Goal: Transaction & Acquisition: Purchase product/service

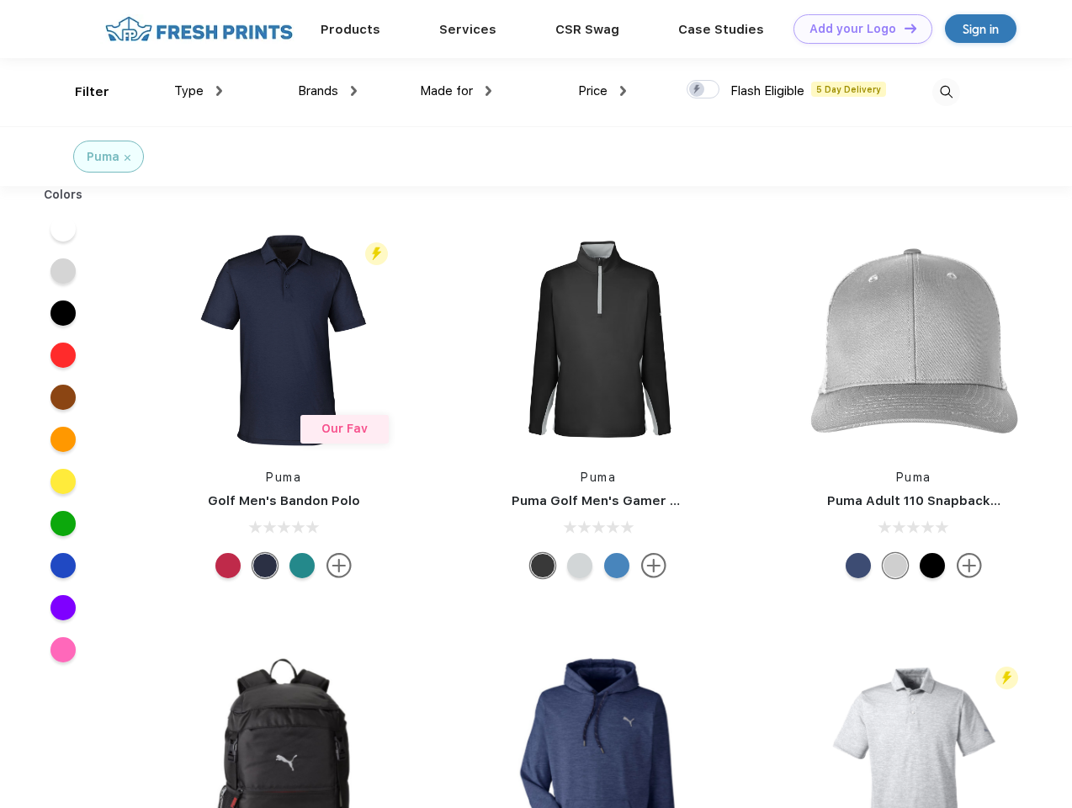
scroll to position [1, 0]
click at [856, 29] on link "Add your Logo Design Tool" at bounding box center [862, 28] width 139 height 29
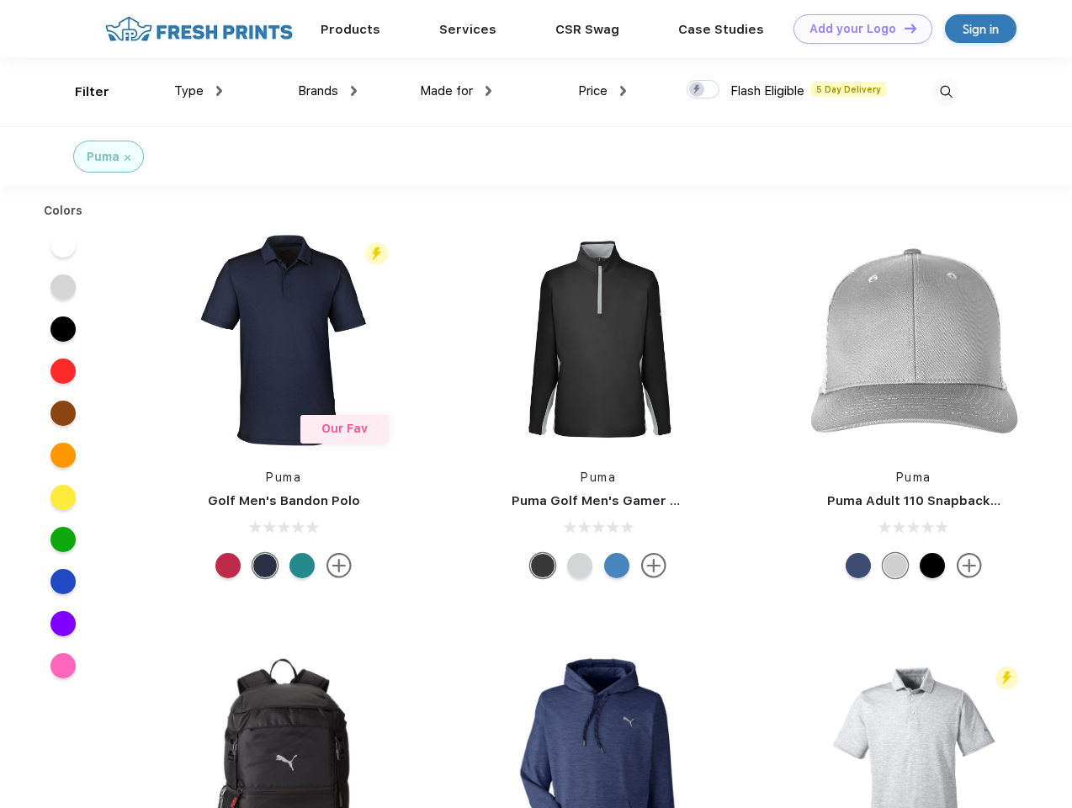
click at [0, 0] on div "Design Tool" at bounding box center [0, 0] width 0 height 0
click at [903, 28] on link "Add your Logo Design Tool" at bounding box center [862, 28] width 139 height 29
click at [81, 92] on div "Filter" at bounding box center [92, 91] width 34 height 19
click at [199, 91] on span "Type" at bounding box center [188, 90] width 29 height 15
click at [327, 91] on span "Brands" at bounding box center [318, 90] width 40 height 15
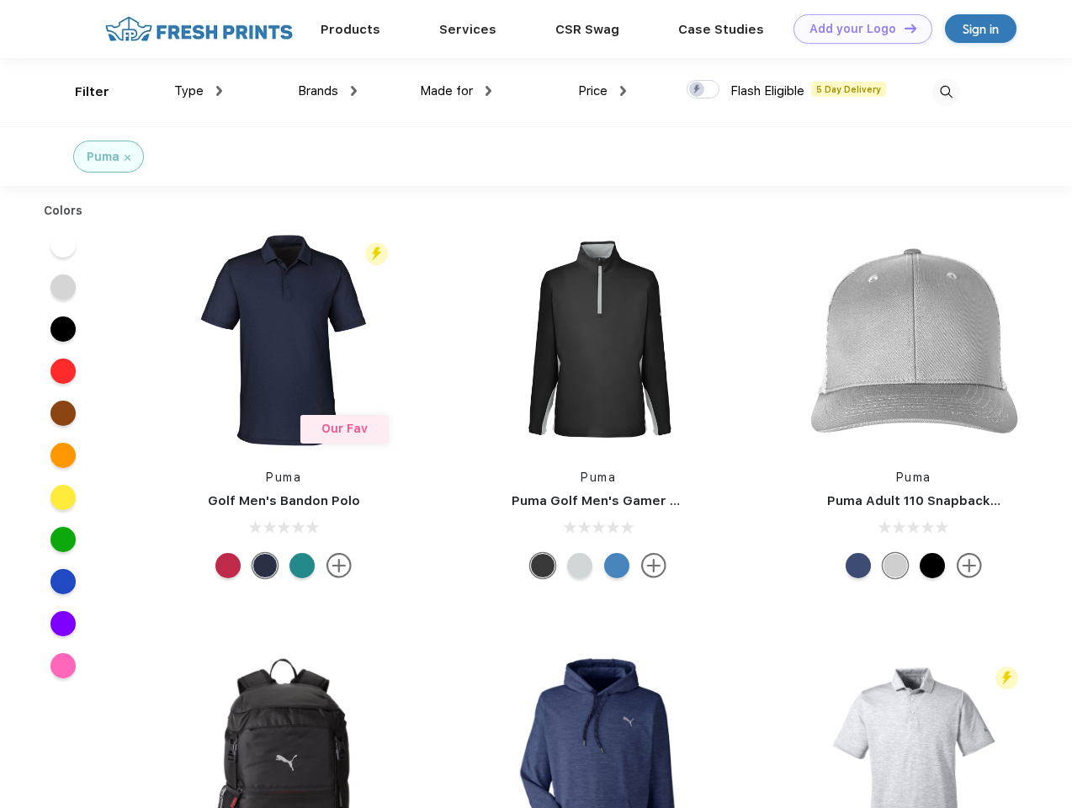
click at [456, 91] on span "Made for" at bounding box center [446, 90] width 53 height 15
click at [602, 91] on span "Price" at bounding box center [592, 90] width 29 height 15
click at [703, 90] on div at bounding box center [702, 89] width 33 height 19
click at [697, 90] on input "checkbox" at bounding box center [691, 84] width 11 height 11
click at [946, 92] on img at bounding box center [946, 92] width 28 height 28
